Goal: Task Accomplishment & Management: Manage account settings

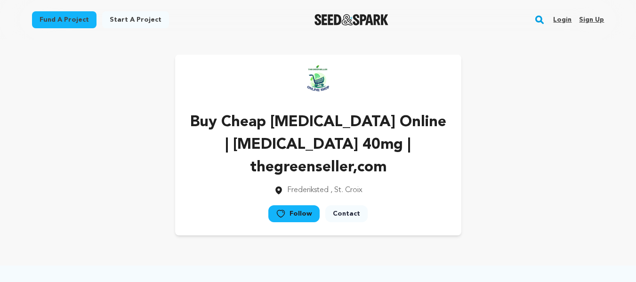
click at [594, 20] on link "Sign up" at bounding box center [591, 19] width 25 height 15
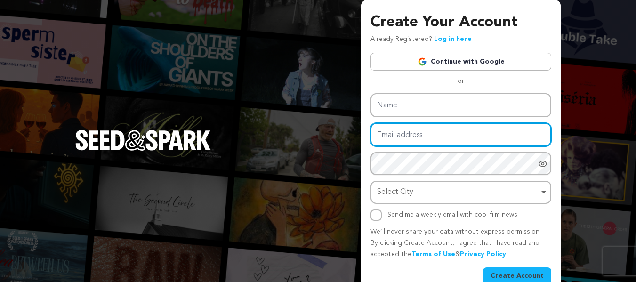
type input "nancywadhe0+a1c9@gmail.com"
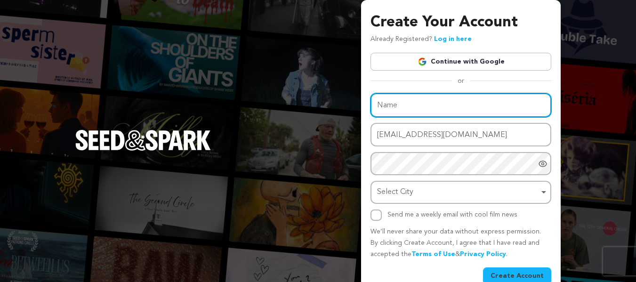
click at [424, 112] on input "Name" at bounding box center [460, 105] width 181 height 24
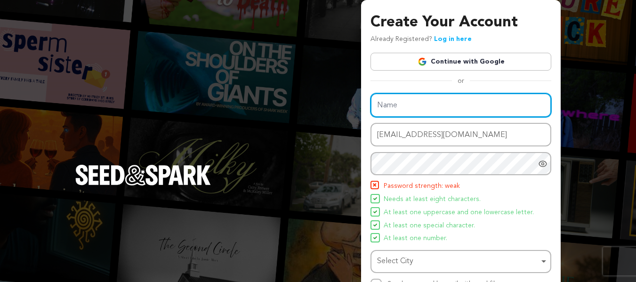
click at [400, 109] on input "Name" at bounding box center [460, 105] width 181 height 24
drag, startPoint x: 397, startPoint y: 105, endPoint x: 396, endPoint y: 110, distance: 4.9
click at [397, 105] on input "Name" at bounding box center [460, 105] width 181 height 24
paste input "Buy Carisoprodol Online | Carisoprodol 350mg | legitpills"
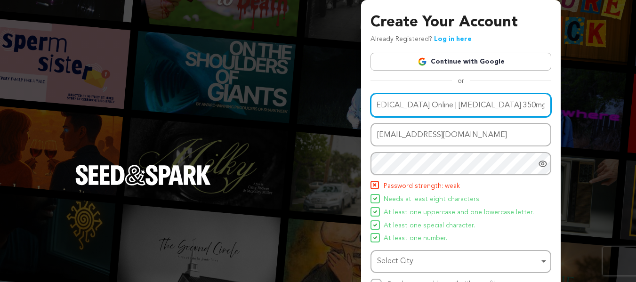
type input "Buy Carisoprodol Online | Carisoprodol 350mg | legitpills"
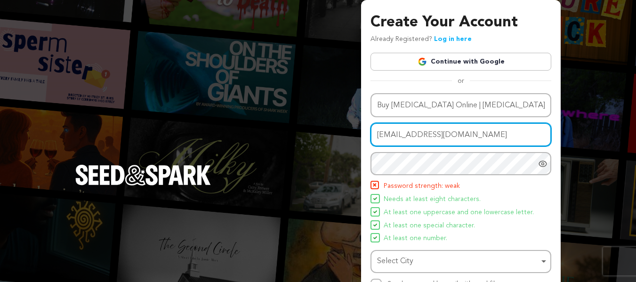
click at [427, 142] on input "nancywadhe0+a1c9@gmail.com" at bounding box center [460, 135] width 181 height 24
paste input "k88"
type input "nancywadhe0+k88@gmail.com"
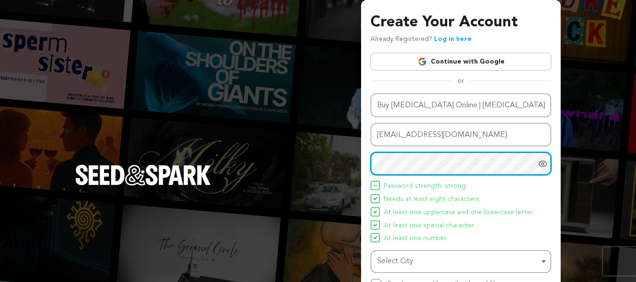
scroll to position [87, 0]
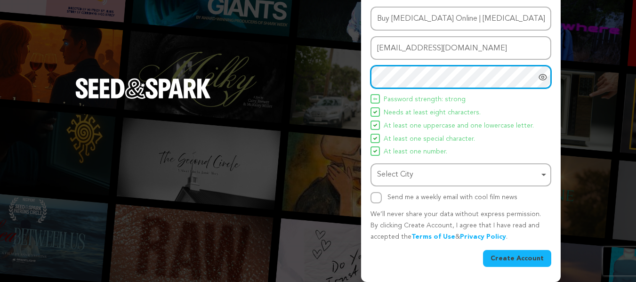
drag, startPoint x: 400, startPoint y: 170, endPoint x: 399, endPoint y: 179, distance: 9.1
click at [400, 170] on div "Select City Remove item" at bounding box center [458, 175] width 162 height 14
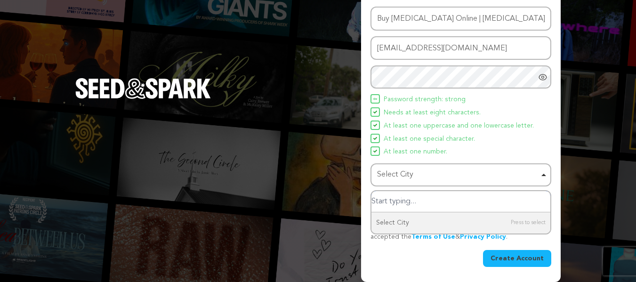
click at [390, 200] on input "Select City" at bounding box center [460, 201] width 179 height 21
type input "United State"
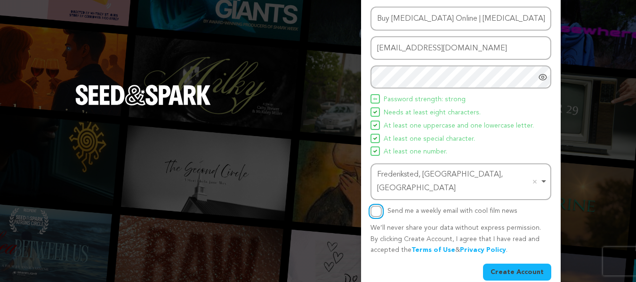
click at [377, 206] on input "Send me a weekly email with cool film news" at bounding box center [375, 211] width 11 height 11
checkbox input "true"
click at [520, 263] on button "Create Account" at bounding box center [517, 271] width 68 height 17
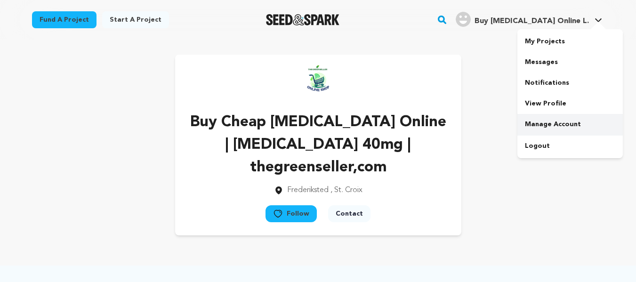
click at [556, 120] on link "Manage Account" at bounding box center [569, 124] width 105 height 21
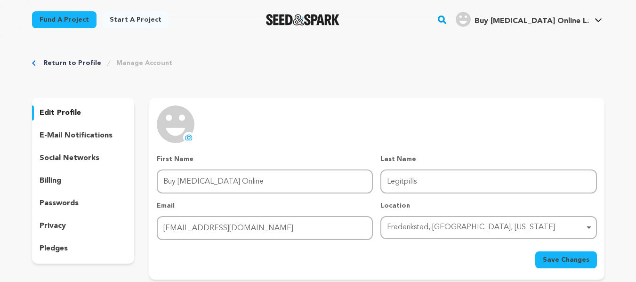
click at [189, 134] on icon at bounding box center [189, 138] width 8 height 8
click at [560, 260] on span "Save Changes" at bounding box center [565, 259] width 47 height 9
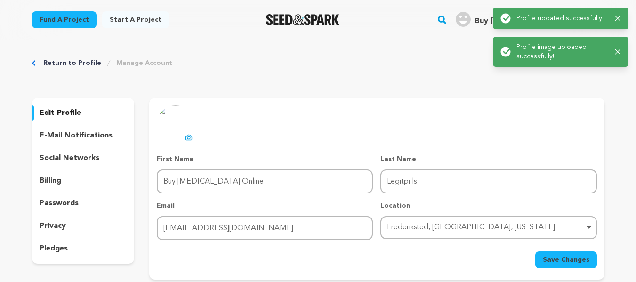
click at [617, 18] on icon "button" at bounding box center [617, 19] width 6 height 6
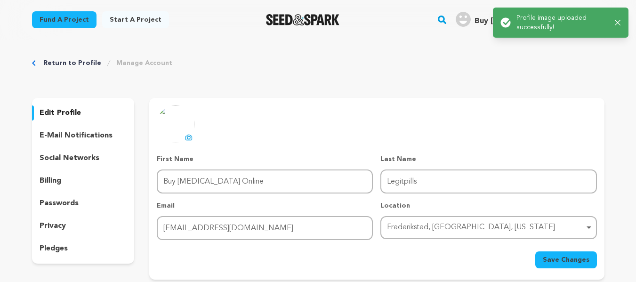
click at [615, 48] on div "Return to Profile Manage Account edit profile e-mail notifications social netwo…" at bounding box center [318, 171] width 602 height 263
click at [617, 24] on icon "button" at bounding box center [617, 23] width 6 height 6
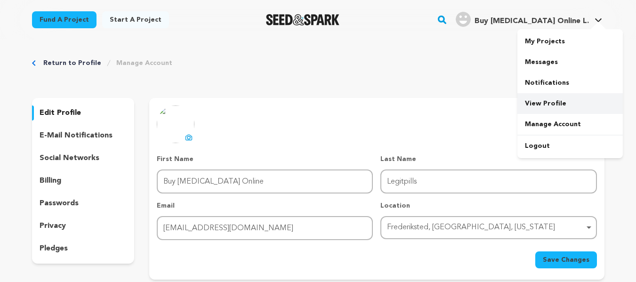
click at [546, 102] on link "View Profile" at bounding box center [569, 103] width 105 height 21
